Goal: Task Accomplishment & Management: Manage account settings

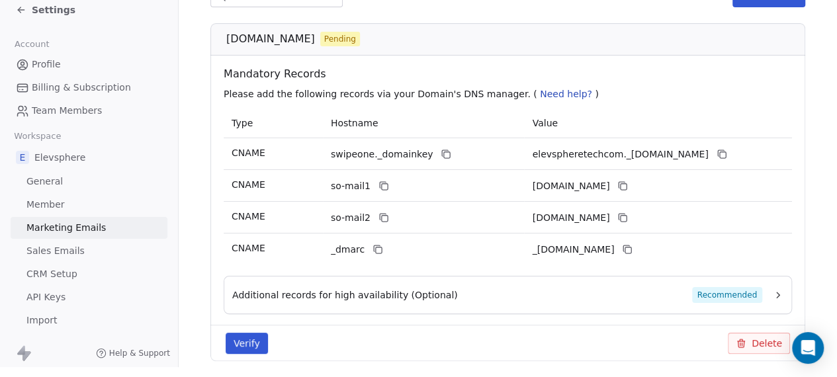
scroll to position [213, 0]
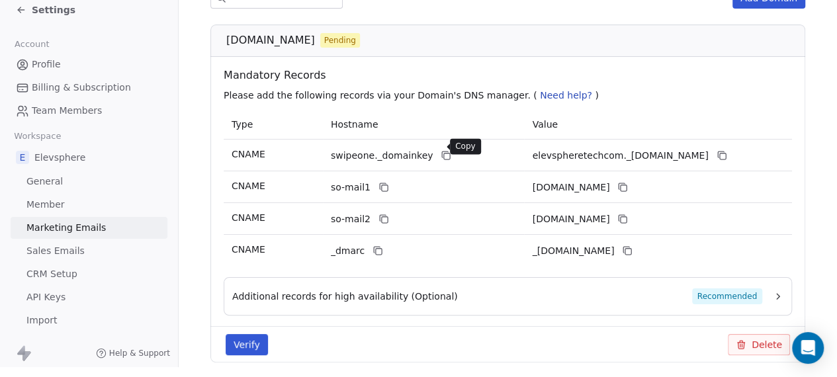
click at [444, 154] on icon at bounding box center [447, 157] width 6 height 6
click at [720, 154] on icon at bounding box center [722, 157] width 6 height 6
click at [442, 152] on icon at bounding box center [445, 155] width 6 height 6
click at [727, 150] on icon at bounding box center [722, 155] width 11 height 11
click at [376, 179] on button at bounding box center [384, 187] width 16 height 16
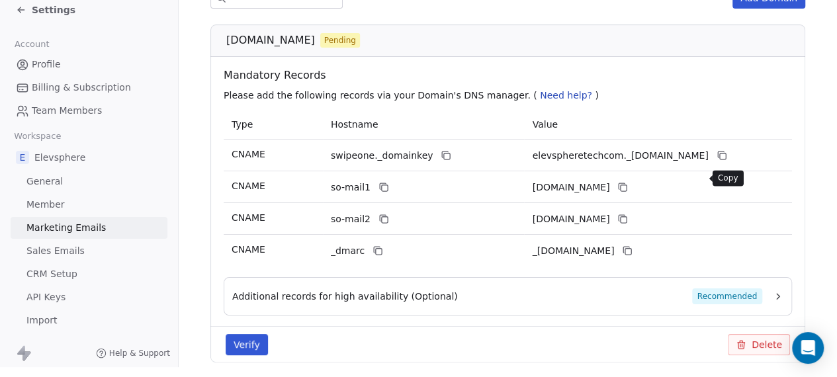
click at [628, 182] on icon at bounding box center [623, 187] width 11 height 11
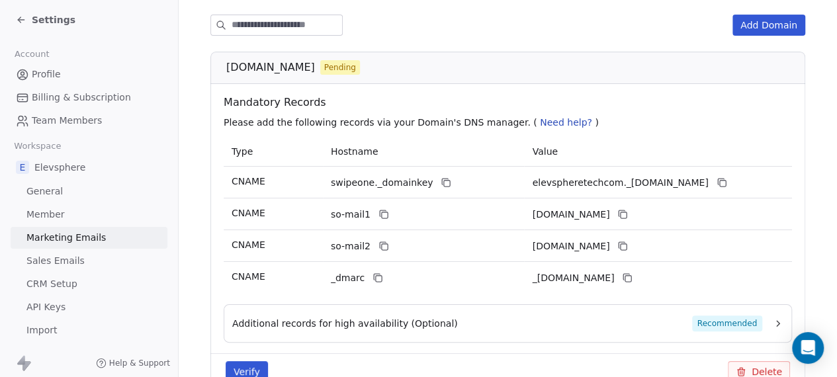
scroll to position [0, 0]
click at [549, 124] on span "Need help?" at bounding box center [566, 122] width 52 height 11
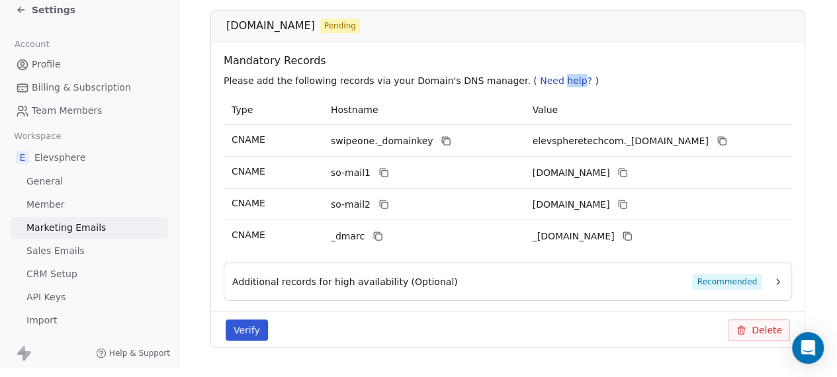
scroll to position [224, 0]
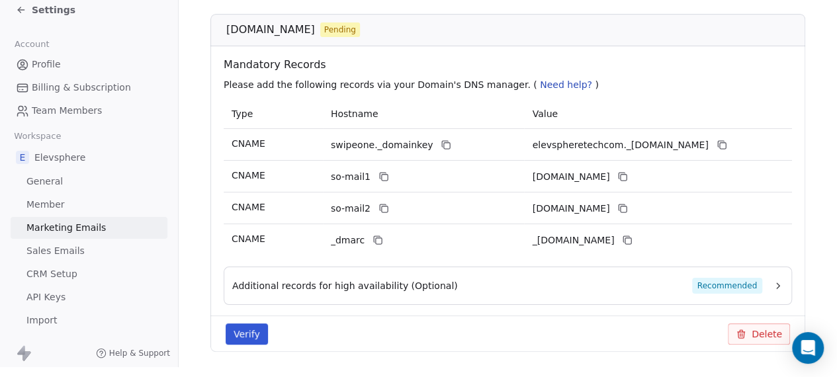
click at [540, 79] on span "Need help?" at bounding box center [566, 84] width 52 height 11
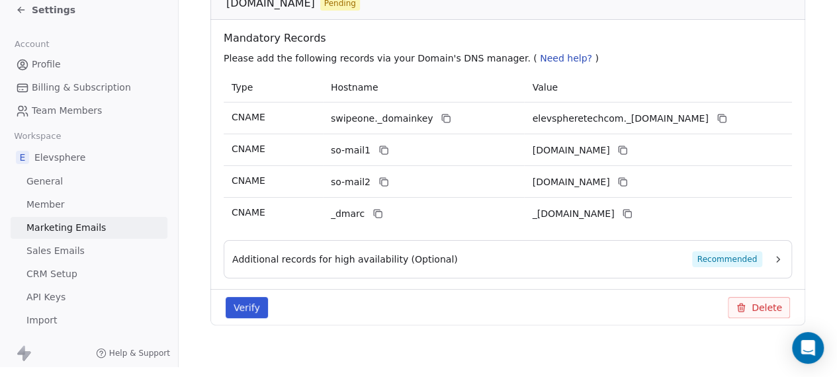
scroll to position [261, 0]
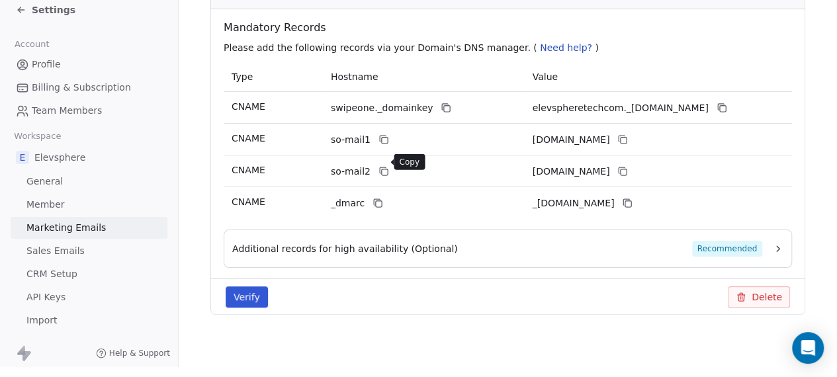
click at [384, 169] on icon at bounding box center [385, 172] width 6 height 6
click at [631, 163] on button at bounding box center [623, 171] width 16 height 16
click at [373, 198] on icon at bounding box center [378, 203] width 11 height 11
click at [635, 199] on button at bounding box center [628, 203] width 16 height 16
click at [778, 244] on icon "button" at bounding box center [778, 249] width 11 height 11
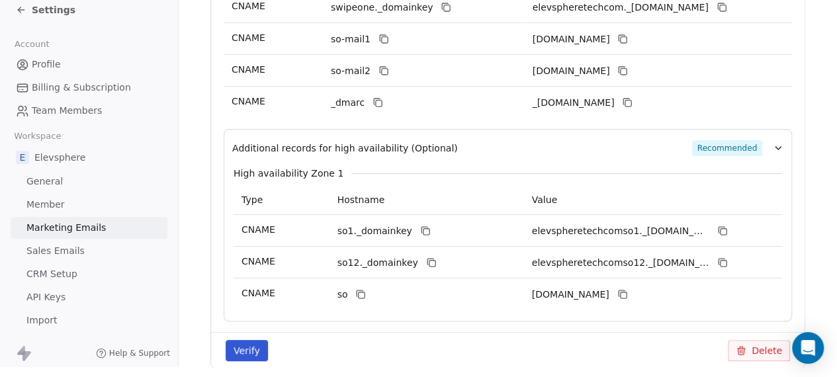
scroll to position [361, 0]
click at [422, 227] on icon at bounding box center [425, 230] width 6 height 6
click at [716, 223] on button at bounding box center [723, 231] width 16 height 16
click at [425, 255] on button at bounding box center [432, 263] width 16 height 16
click at [726, 261] on icon at bounding box center [723, 264] width 6 height 6
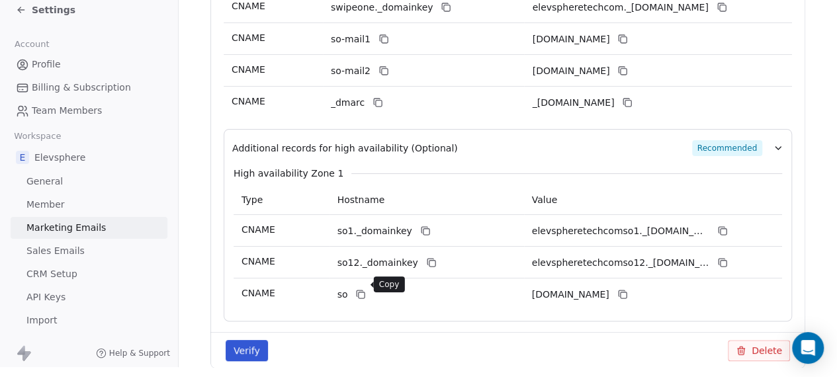
click at [365, 289] on icon at bounding box center [360, 294] width 11 height 11
click at [626, 293] on icon at bounding box center [623, 296] width 6 height 6
click at [259, 340] on button "Verify" at bounding box center [247, 350] width 42 height 21
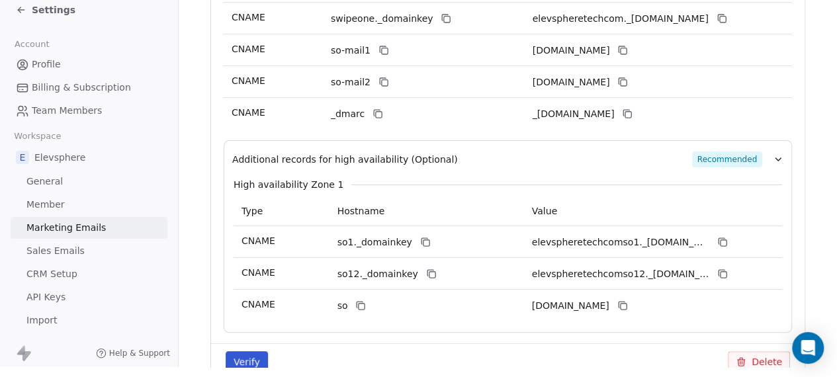
scroll to position [415, 0]
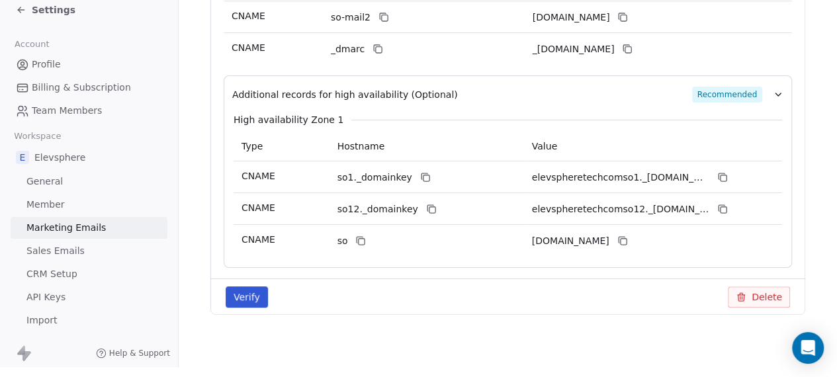
click at [258, 287] on button "Verify" at bounding box center [247, 297] width 42 height 21
click at [253, 294] on div "Verify Delete" at bounding box center [507, 297] width 595 height 36
click at [253, 294] on button "Verify" at bounding box center [247, 297] width 42 height 21
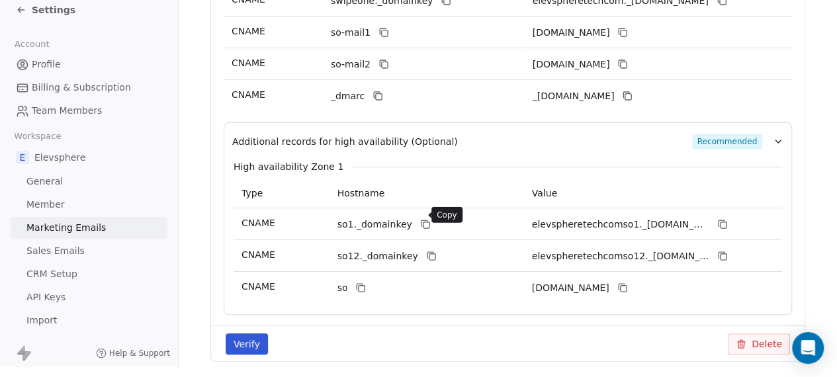
scroll to position [359, 0]
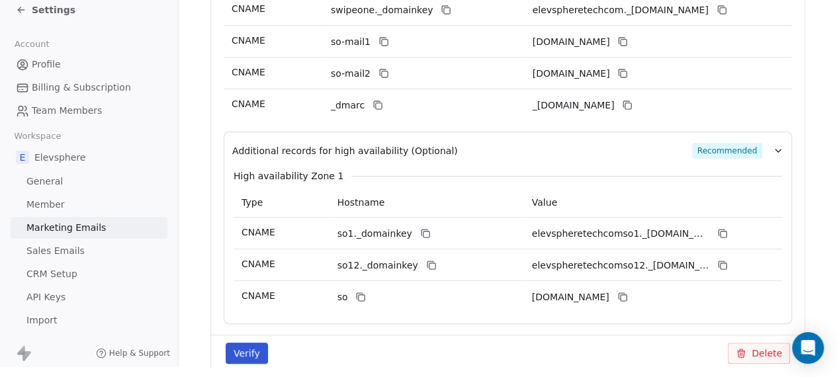
click at [772, 143] on button "Additional records for high availability (Optional) Recommended" at bounding box center [507, 151] width 551 height 16
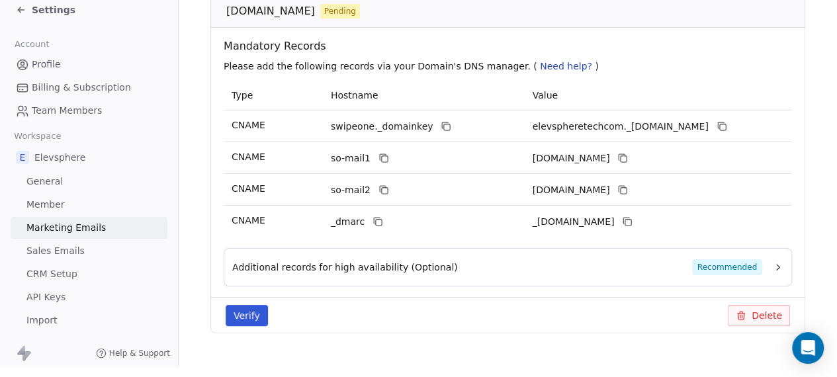
scroll to position [259, 0]
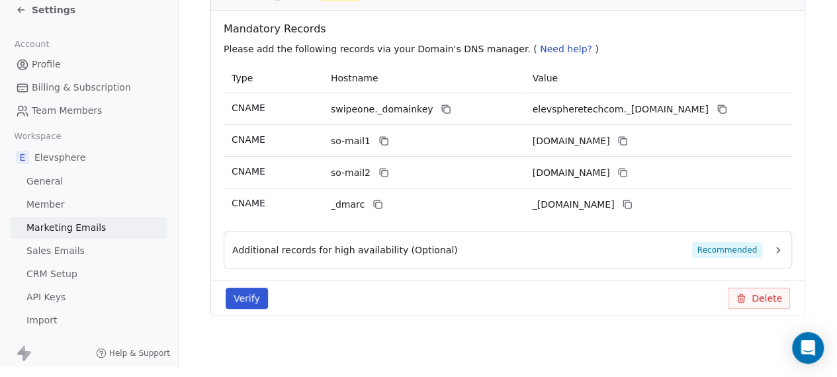
click at [252, 289] on button "Verify" at bounding box center [247, 298] width 42 height 21
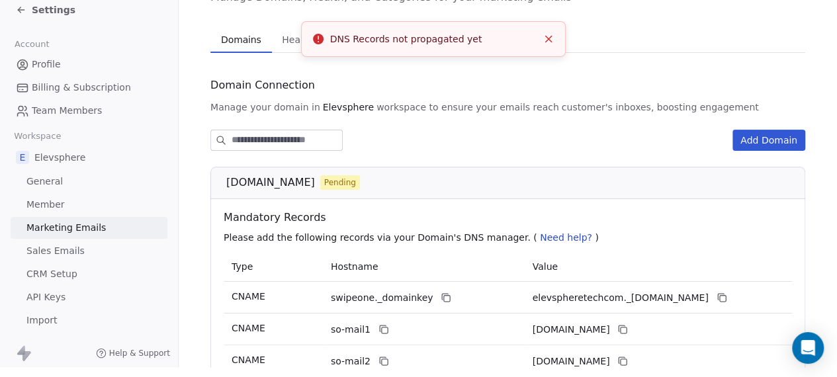
scroll to position [0, 0]
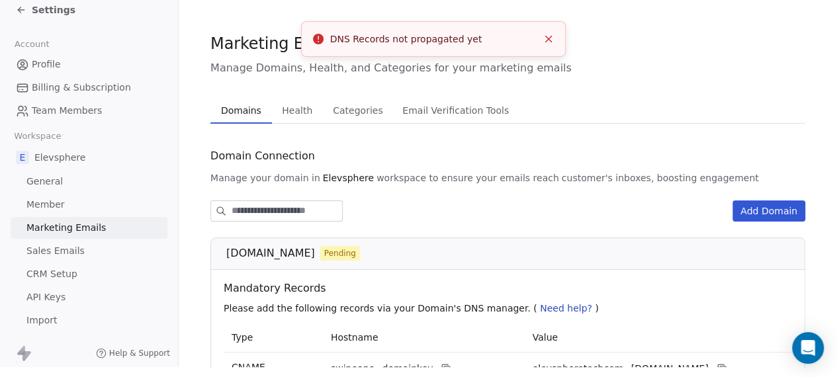
click at [297, 104] on span "Health" at bounding box center [297, 110] width 41 height 19
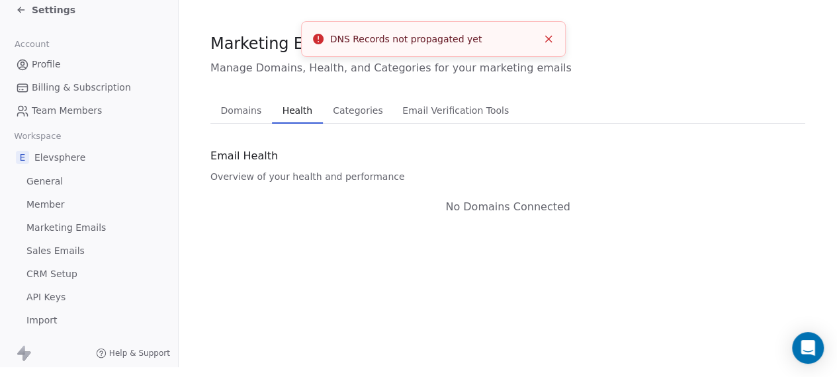
click at [359, 103] on span "Categories" at bounding box center [358, 110] width 60 height 19
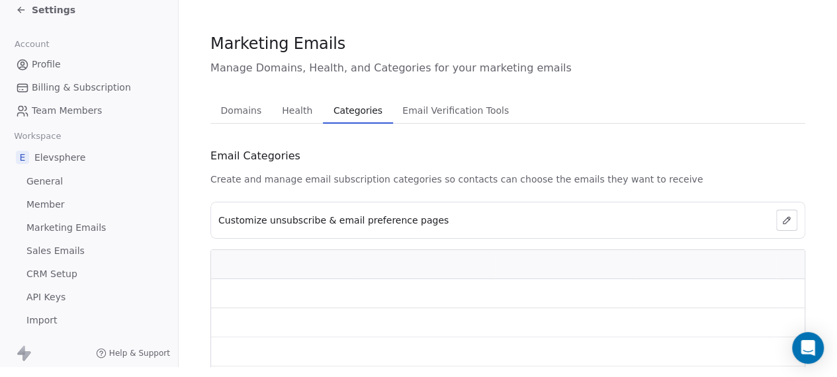
click at [403, 101] on span "Email Verification Tools" at bounding box center [455, 110] width 117 height 19
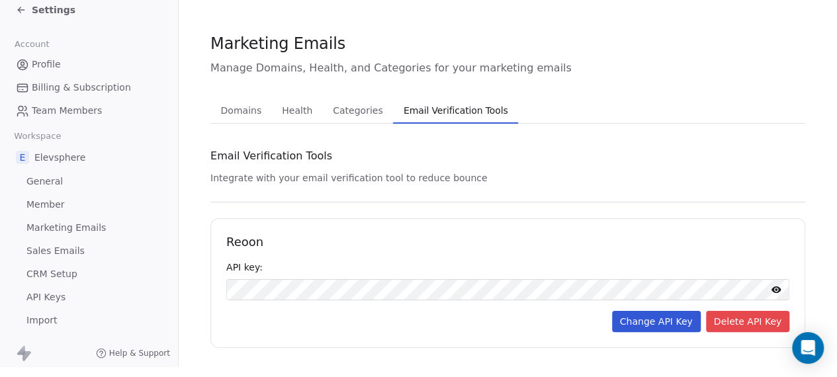
click at [252, 107] on span "Domains" at bounding box center [242, 110] width 52 height 19
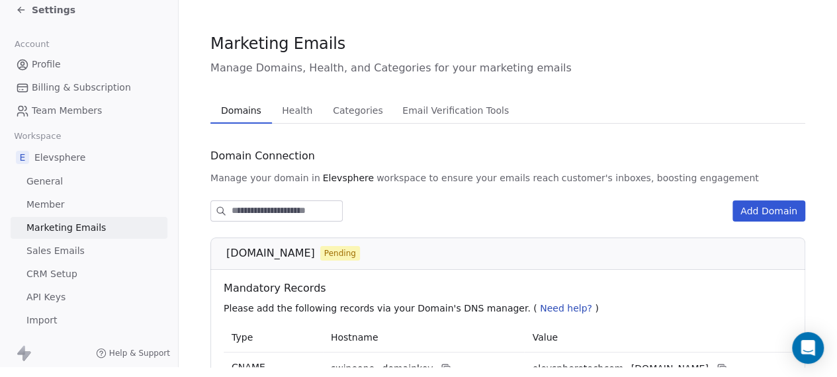
scroll to position [261, 0]
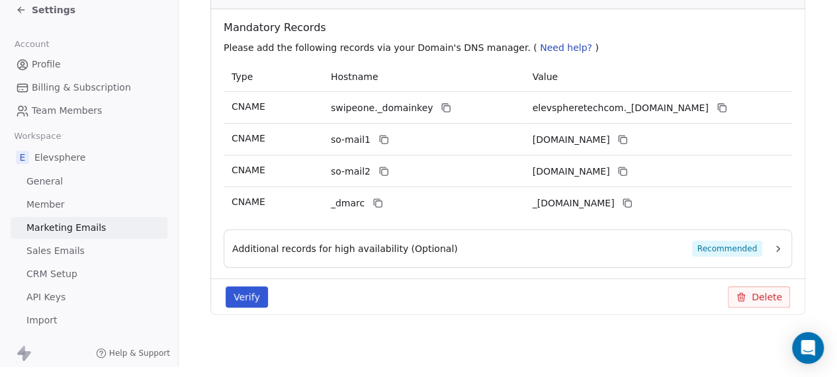
click at [246, 287] on button "Verify" at bounding box center [247, 297] width 42 height 21
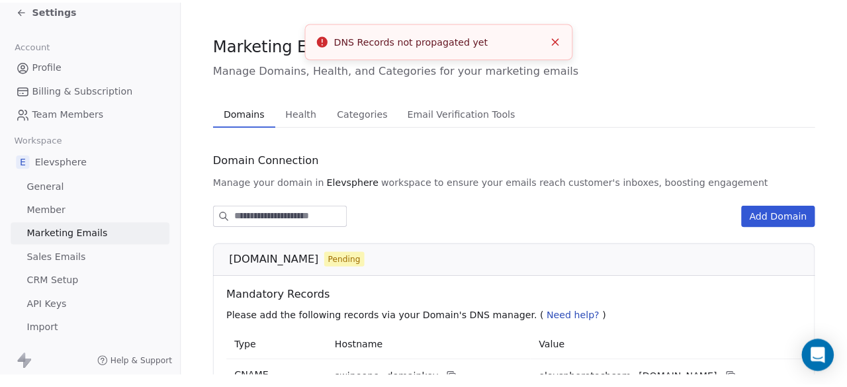
scroll to position [0, 0]
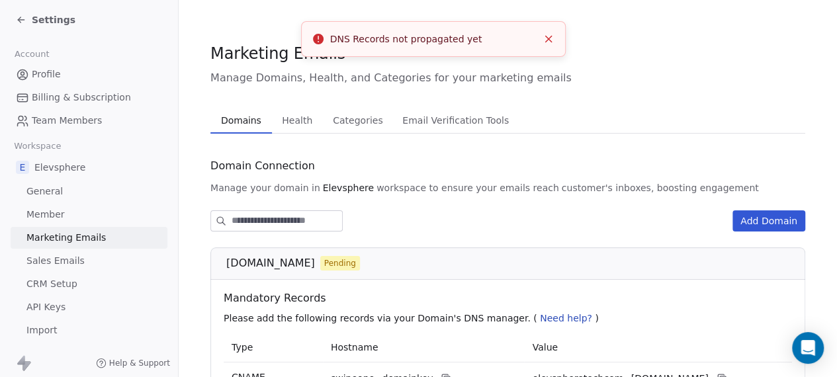
click at [38, 19] on span "Settings" at bounding box center [54, 19] width 44 height 13
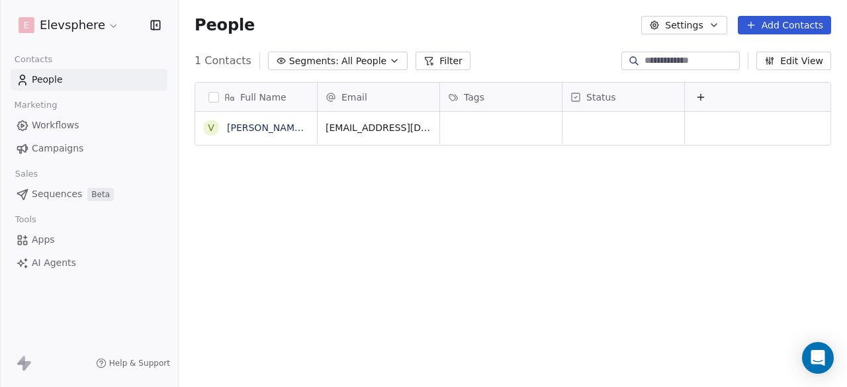
scroll to position [330, 658]
click at [473, 100] on span "Tags" at bounding box center [474, 97] width 21 height 13
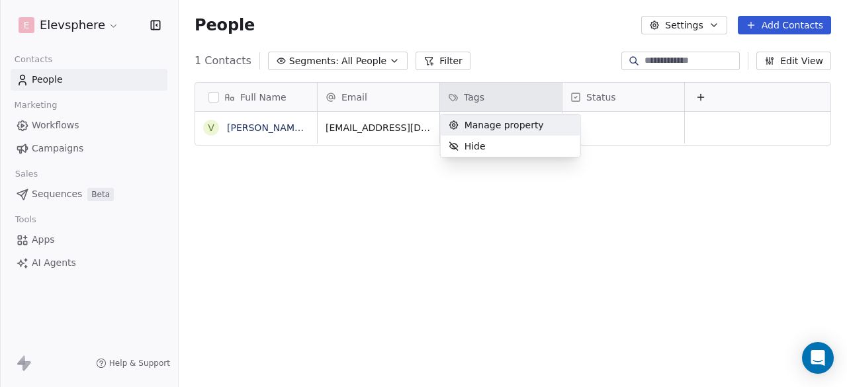
click at [479, 122] on span "Manage property" at bounding box center [504, 124] width 79 height 13
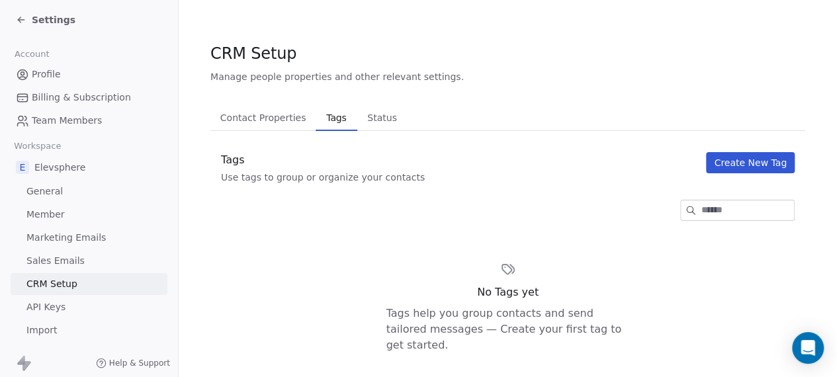
click at [768, 163] on button "Create New Tag" at bounding box center [750, 162] width 89 height 21
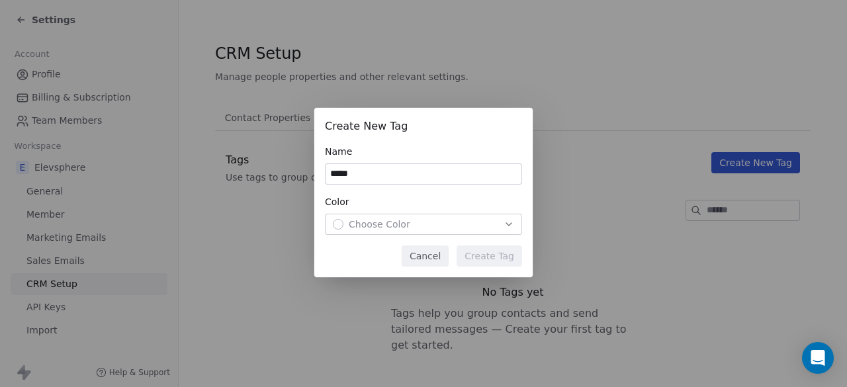
type input "*****"
click at [471, 228] on div "Choose Color" at bounding box center [423, 224] width 181 height 13
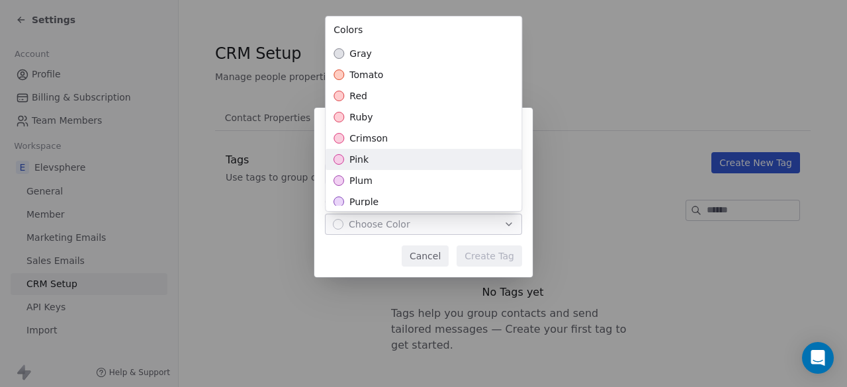
scroll to position [388, 0]
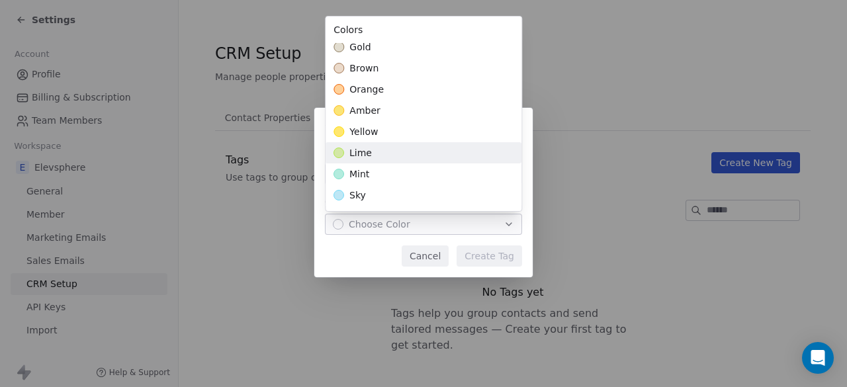
click at [372, 144] on div "lime" at bounding box center [424, 152] width 196 height 21
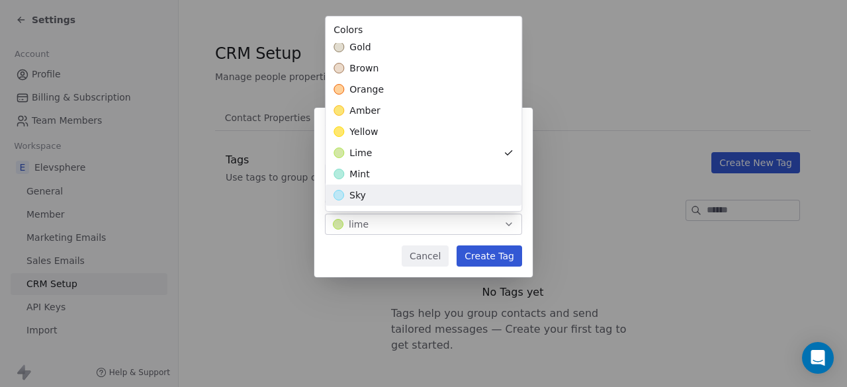
click at [487, 254] on div "Create New Tag Name ***** Color lime Cancel Create Tag" at bounding box center [423, 194] width 847 height 214
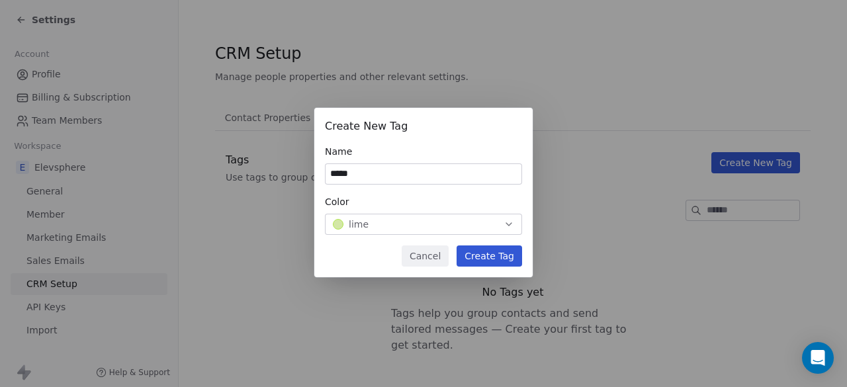
click at [487, 223] on div "lime" at bounding box center [423, 224] width 181 height 13
click at [494, 250] on div "Create New Tag Name ***** Color lime Cancel Create Tag" at bounding box center [423, 194] width 847 height 214
click at [487, 257] on button "Create Tag" at bounding box center [490, 256] width 66 height 21
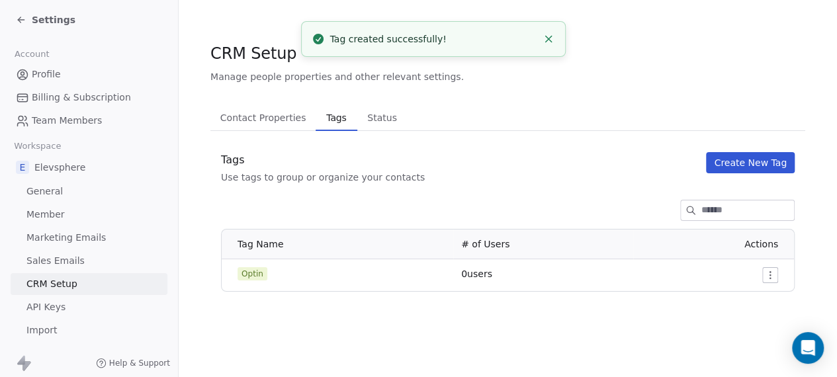
click at [752, 165] on button "Create New Tag" at bounding box center [750, 162] width 89 height 21
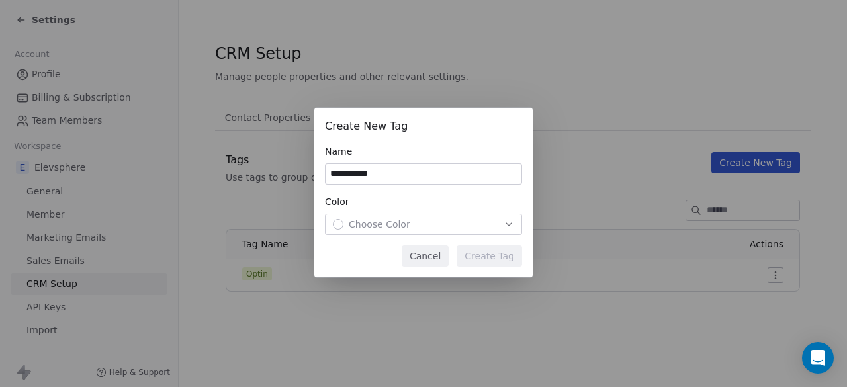
type input "**********"
click at [480, 228] on div "Choose Color" at bounding box center [423, 224] width 181 height 13
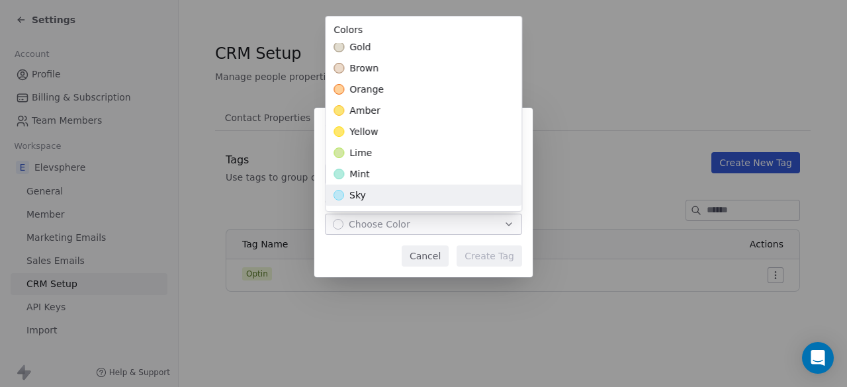
click at [372, 190] on div "sky" at bounding box center [424, 195] width 196 height 21
click at [490, 254] on div "**********" at bounding box center [423, 194] width 847 height 214
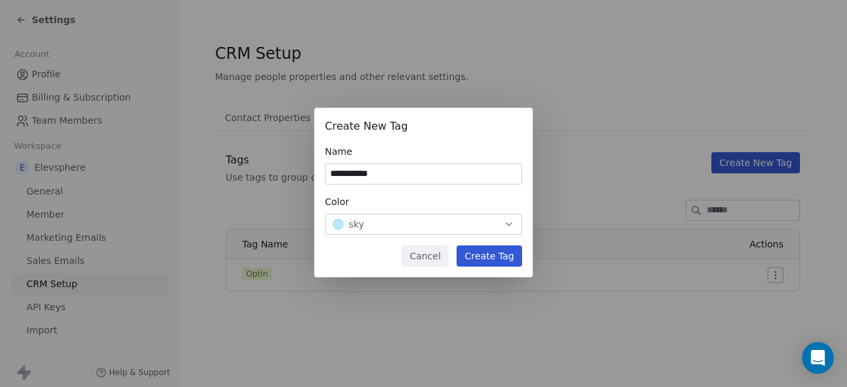
click at [481, 257] on button "Create Tag" at bounding box center [490, 256] width 66 height 21
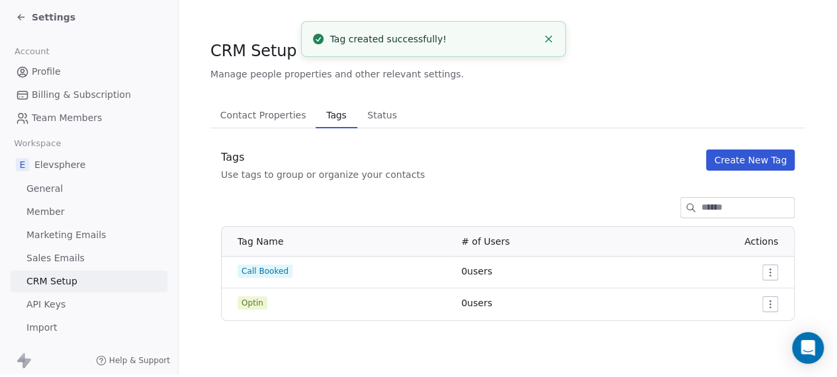
scroll to position [19, 0]
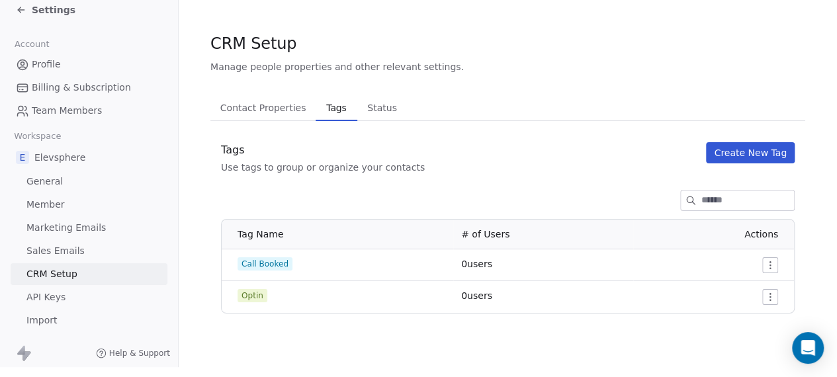
click at [297, 63] on span "Manage people properties and other relevant settings." at bounding box center [337, 66] width 254 height 13
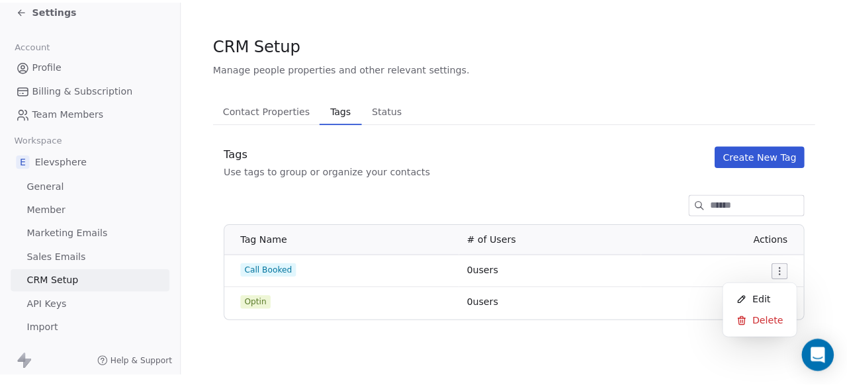
scroll to position [9, 0]
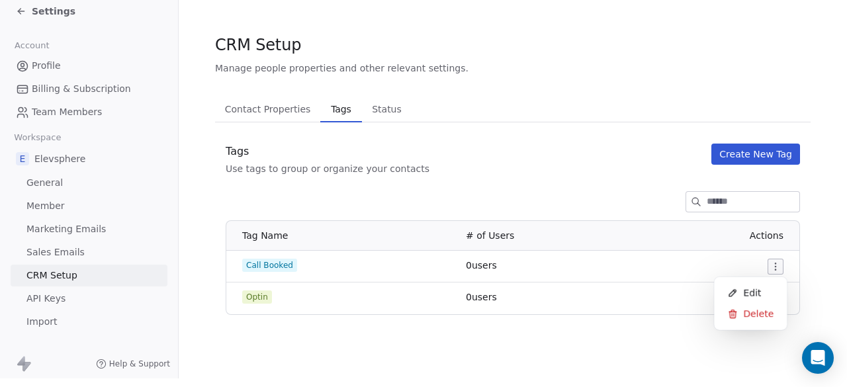
click at [778, 261] on html "Settings Account Profile Billing & Subscription Team Members Workspace E Elevsp…" at bounding box center [423, 184] width 847 height 387
click at [747, 293] on span "Edit" at bounding box center [752, 293] width 18 height 13
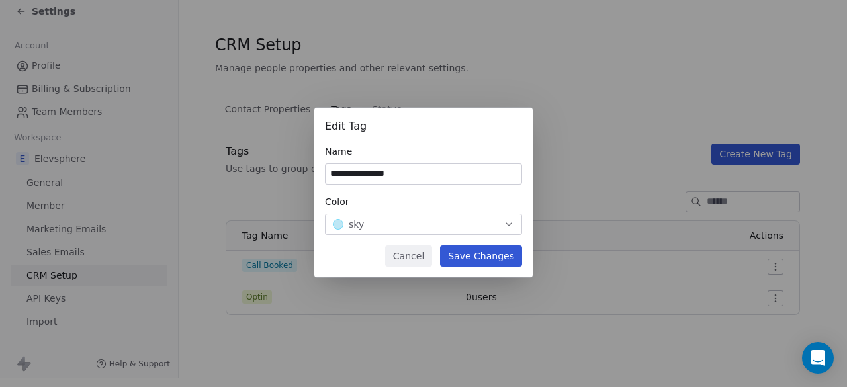
type input "**********"
click at [470, 259] on button "Save Changes" at bounding box center [481, 256] width 82 height 21
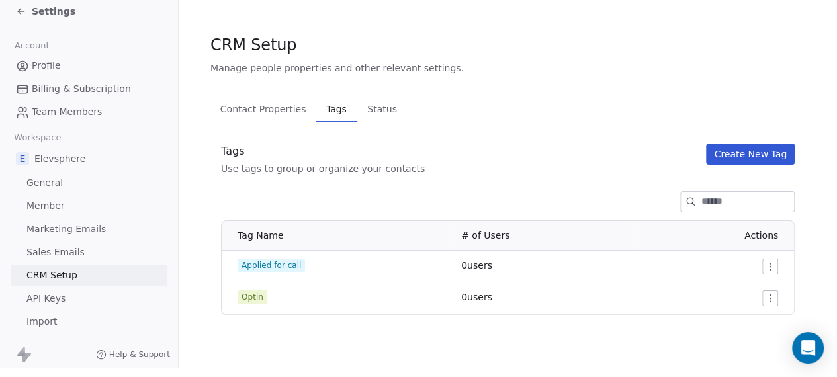
click at [743, 152] on button "Create New Tag" at bounding box center [750, 154] width 89 height 21
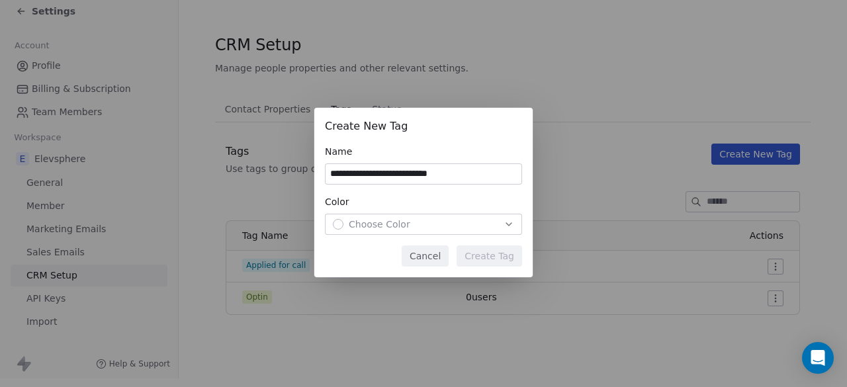
type input "**********"
click at [381, 227] on span "Choose Color" at bounding box center [380, 224] width 62 height 13
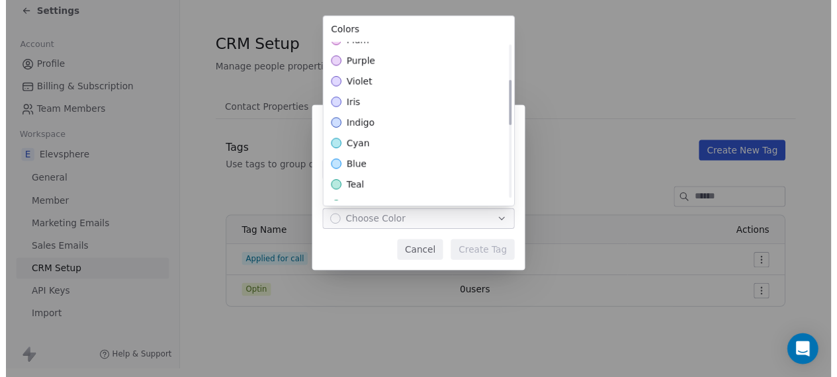
scroll to position [127, 0]
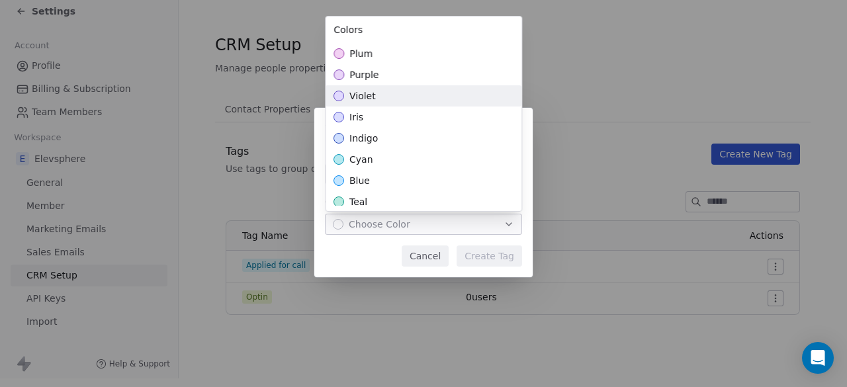
click at [383, 92] on div "violet" at bounding box center [424, 95] width 196 height 21
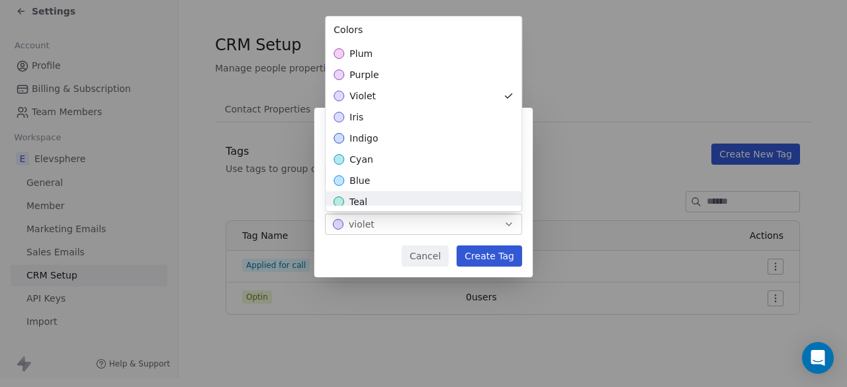
click at [507, 255] on div "**********" at bounding box center [423, 194] width 847 height 214
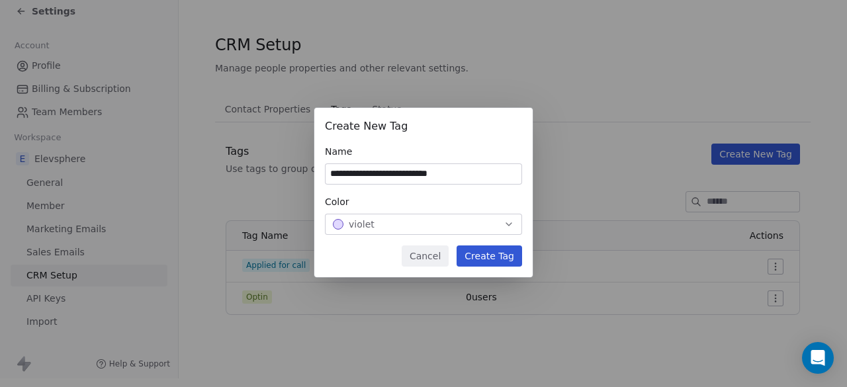
click at [495, 256] on button "Create Tag" at bounding box center [490, 256] width 66 height 21
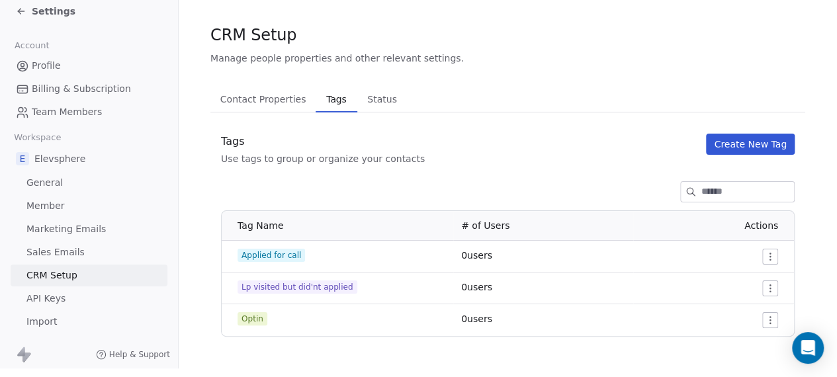
scroll to position [0, 0]
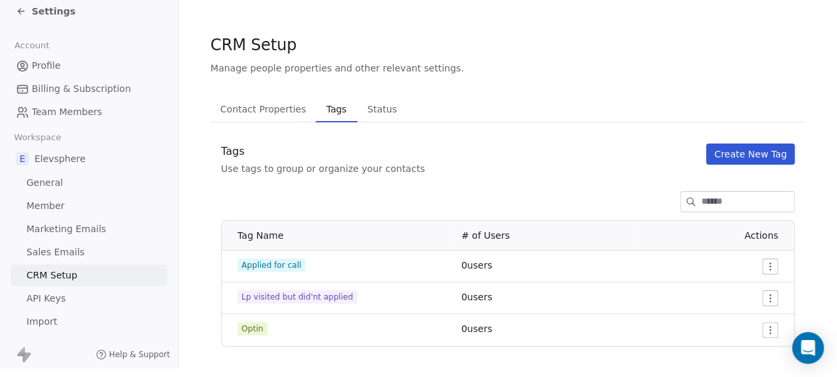
click at [266, 96] on button "Contact Properties Contact Properties" at bounding box center [262, 109] width 105 height 26
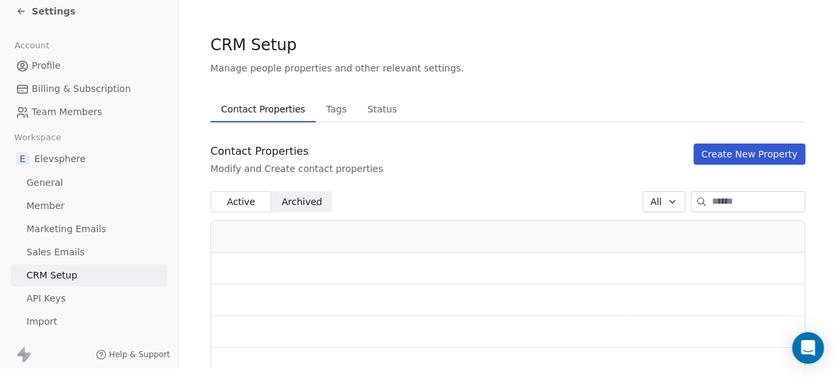
click at [60, 211] on span "Member" at bounding box center [45, 206] width 38 height 14
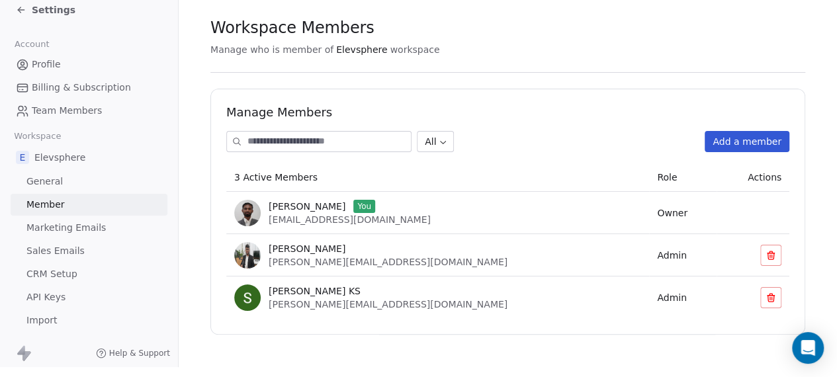
click at [56, 104] on span "Team Members" at bounding box center [67, 111] width 70 height 14
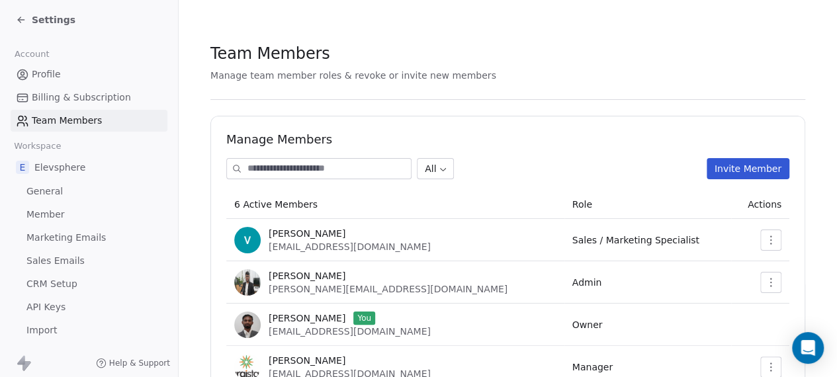
click at [69, 99] on span "Billing & Subscription" at bounding box center [81, 98] width 99 height 14
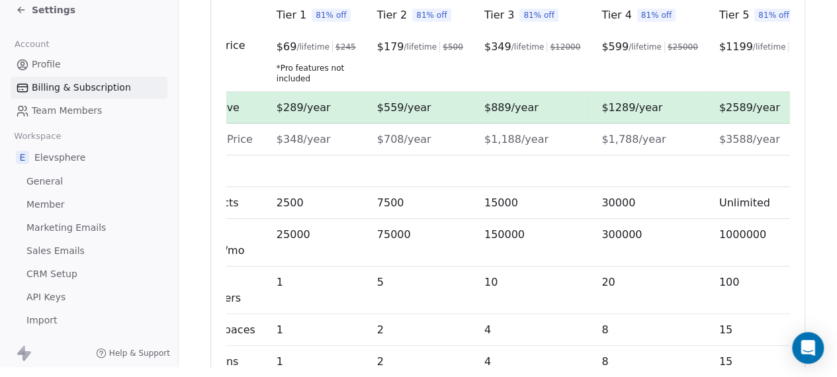
click at [50, 175] on span "General" at bounding box center [44, 182] width 36 height 14
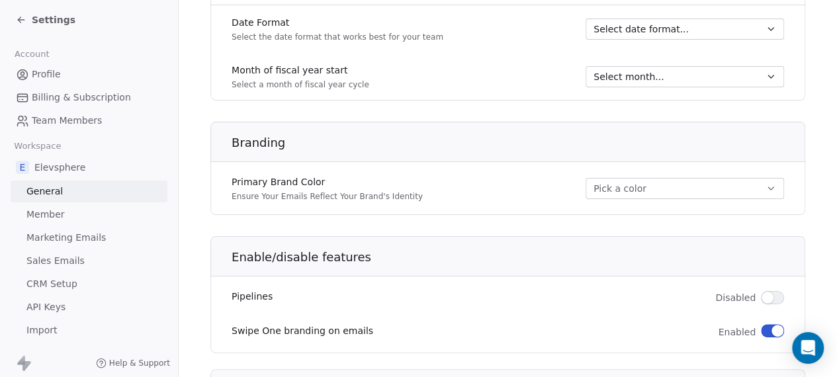
scroll to position [740, 0]
click at [52, 214] on span "Member" at bounding box center [45, 215] width 38 height 14
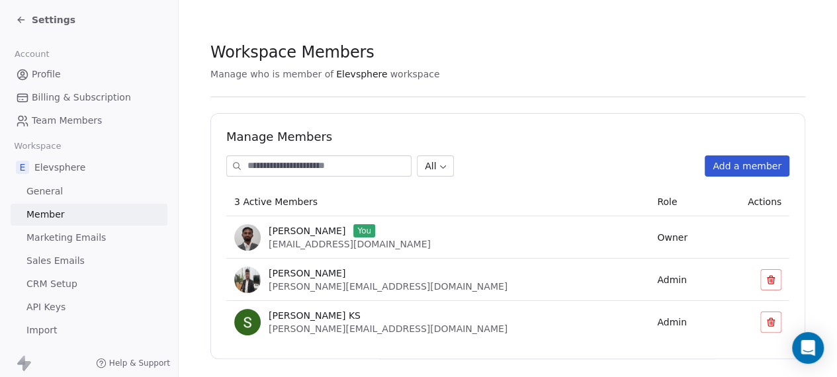
click at [97, 242] on span "Marketing Emails" at bounding box center [65, 238] width 79 height 14
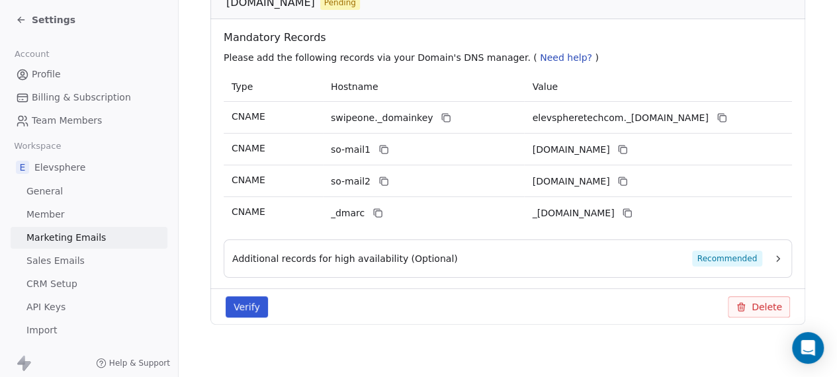
click at [244, 309] on button "Verify" at bounding box center [247, 307] width 42 height 21
